Goal: Transaction & Acquisition: Download file/media

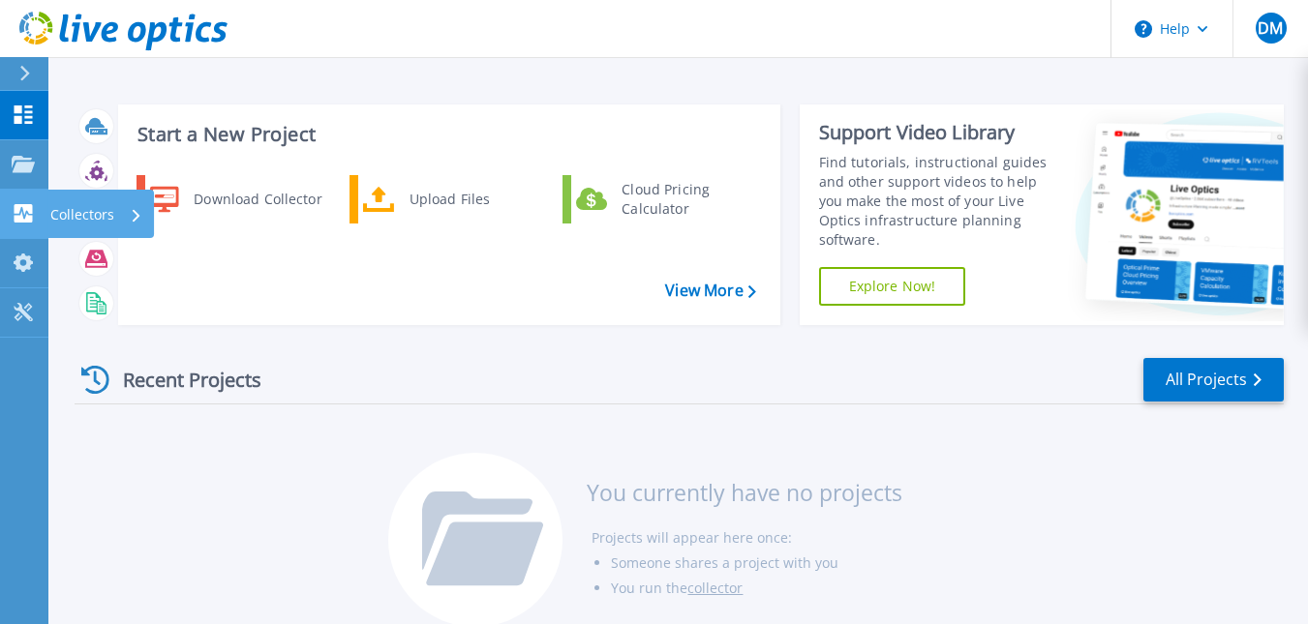
click at [136, 212] on icon at bounding box center [137, 215] width 8 height 13
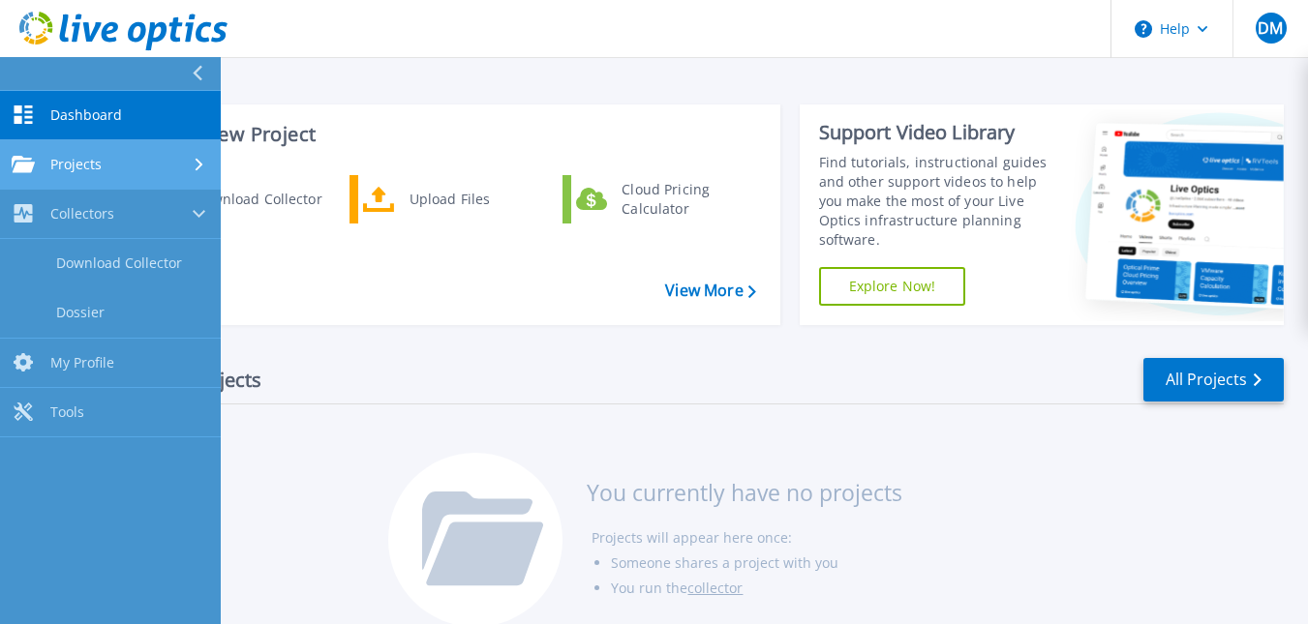
click at [197, 160] on icon at bounding box center [200, 164] width 8 height 13
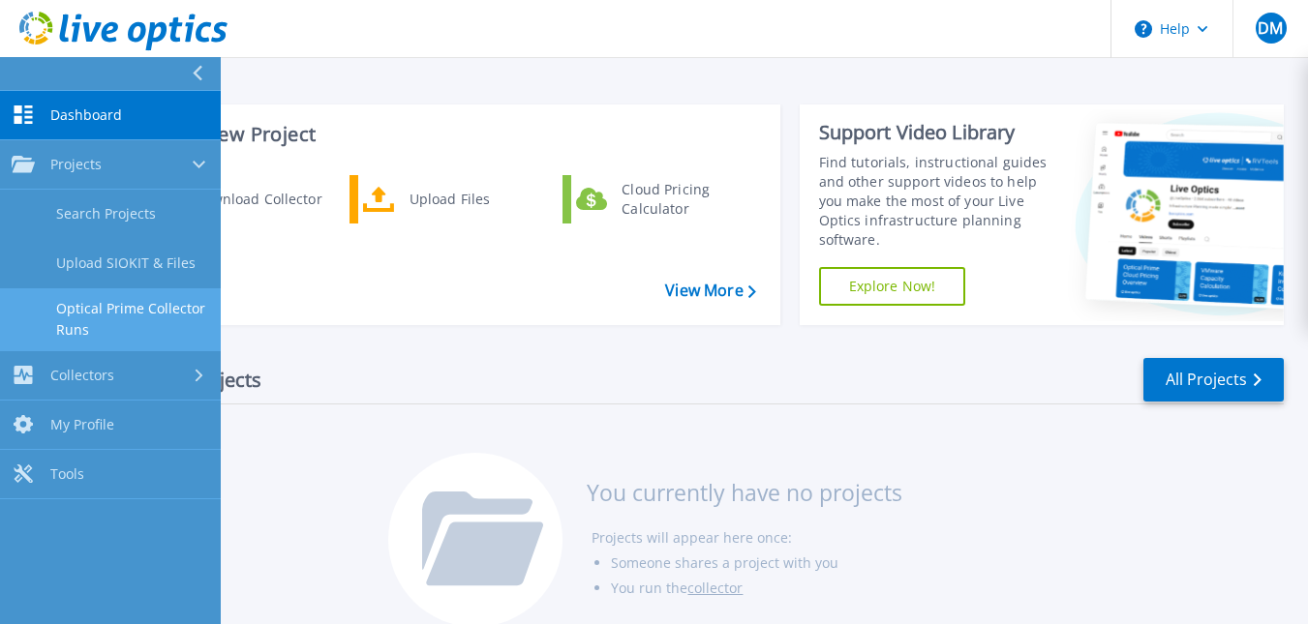
click at [106, 304] on link "Optical Prime Collector Runs" at bounding box center [110, 320] width 221 height 62
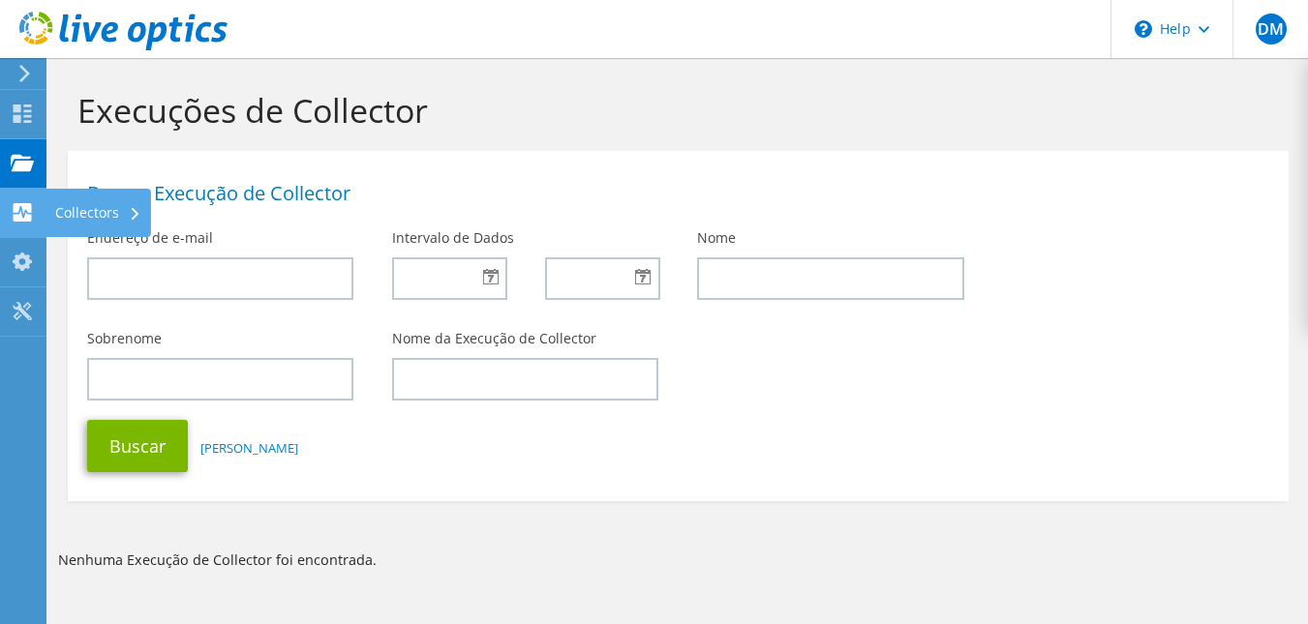
click at [119, 209] on div "Collectors" at bounding box center [99, 213] width 106 height 48
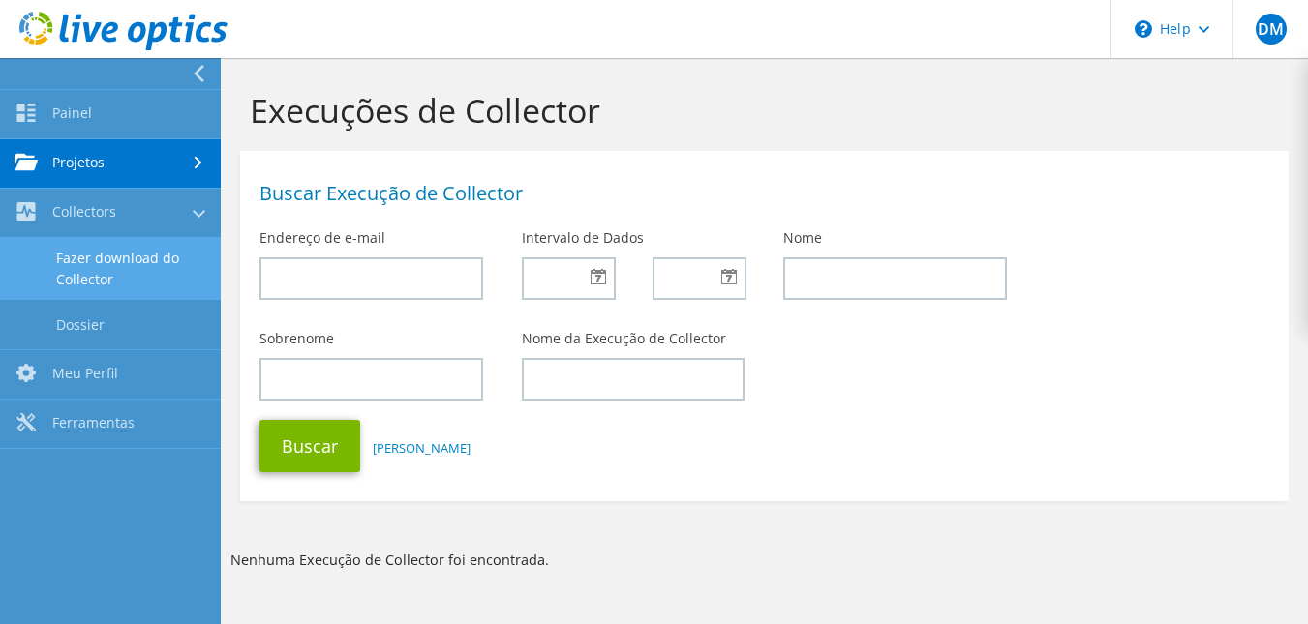
click at [96, 263] on link "Fazer download do Collector" at bounding box center [110, 269] width 221 height 62
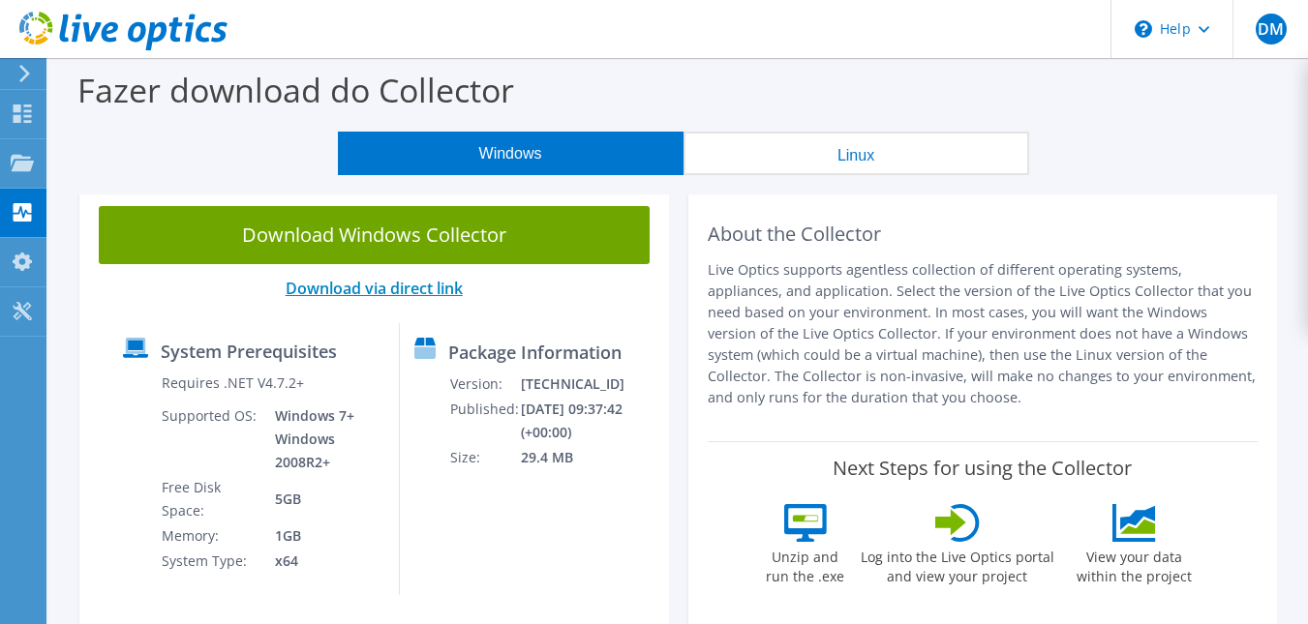
click at [407, 289] on link "Download via direct link" at bounding box center [374, 288] width 177 height 21
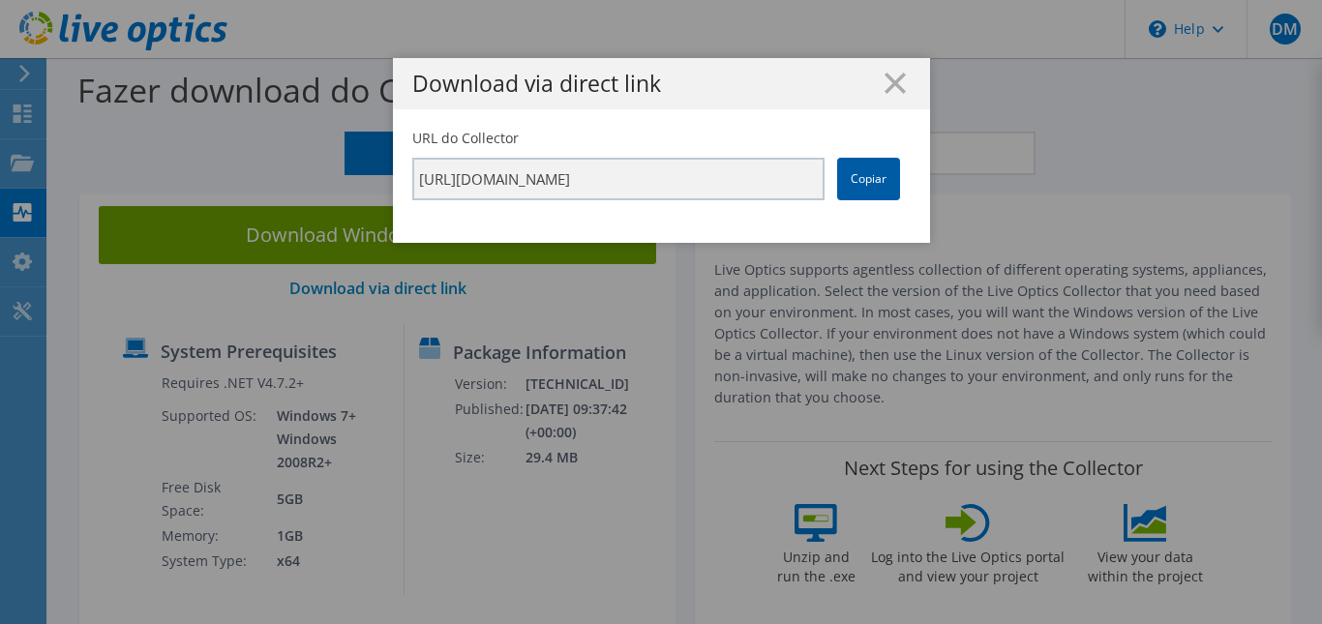
click at [865, 179] on link "Copiar" at bounding box center [868, 179] width 63 height 43
click at [856, 176] on link "Copiar" at bounding box center [868, 179] width 63 height 43
